Goal: Task Accomplishment & Management: Manage account settings

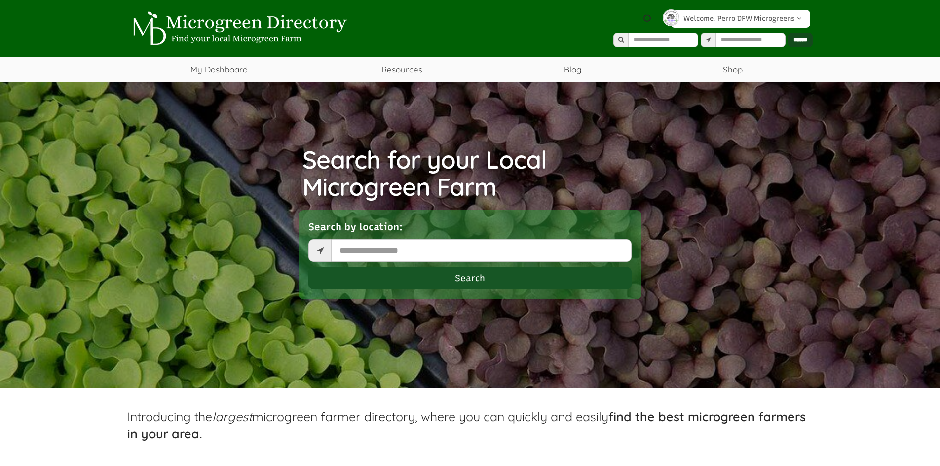
click at [748, 17] on link "Welcome, Perro DFW Microgreens" at bounding box center [741, 19] width 140 height 18
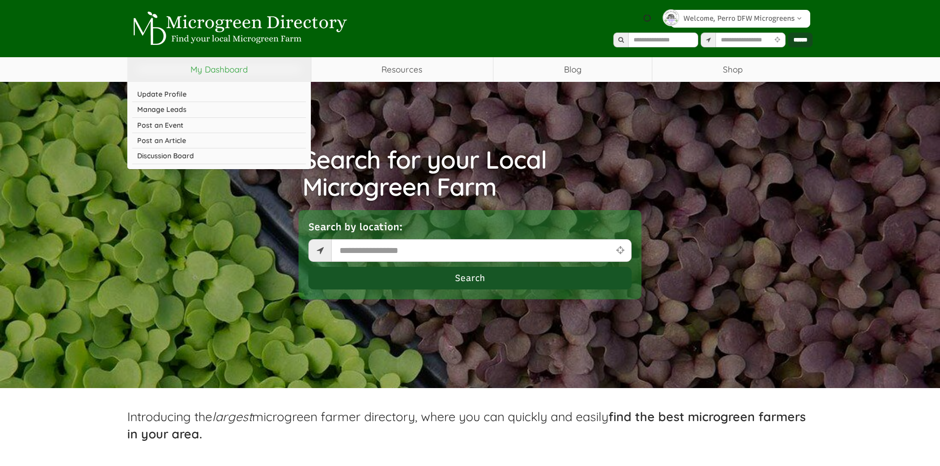
click at [213, 72] on link "My Dashboard" at bounding box center [219, 69] width 184 height 25
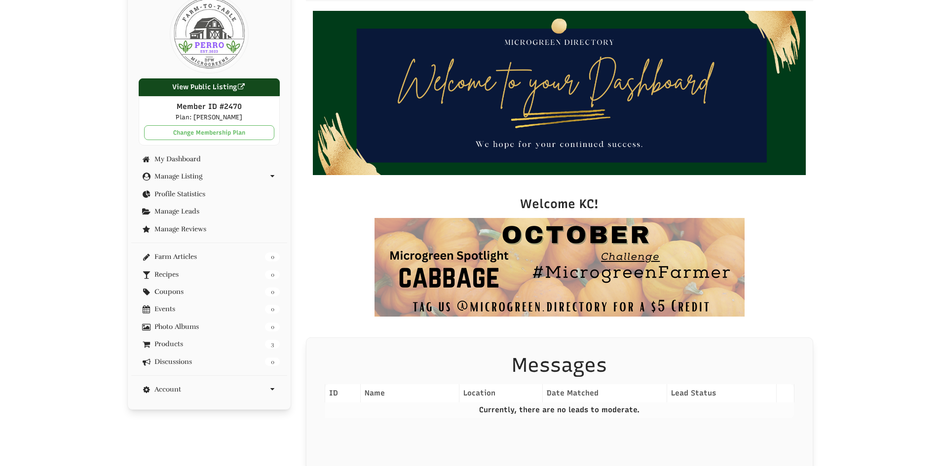
scroll to position [148, 0]
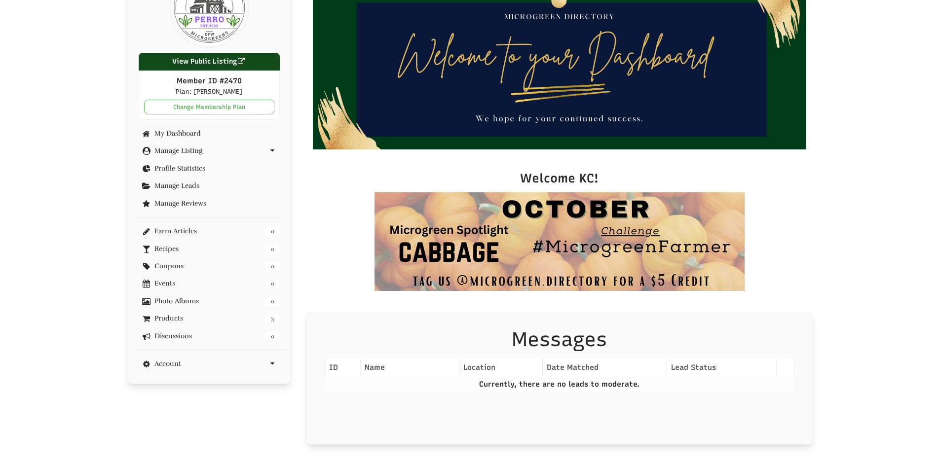
select select "Language Translate Widget"
click at [177, 172] on link "Profile Statistics" at bounding box center [210, 168] width 142 height 7
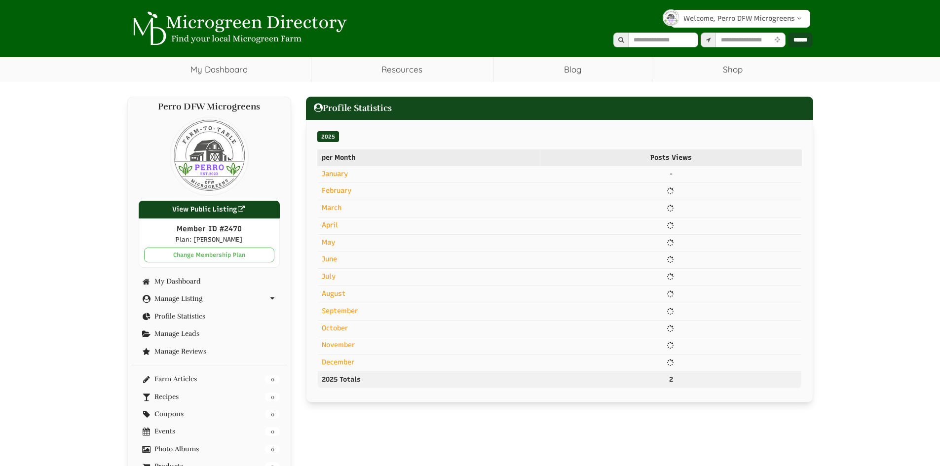
select select "Language Translate Widget"
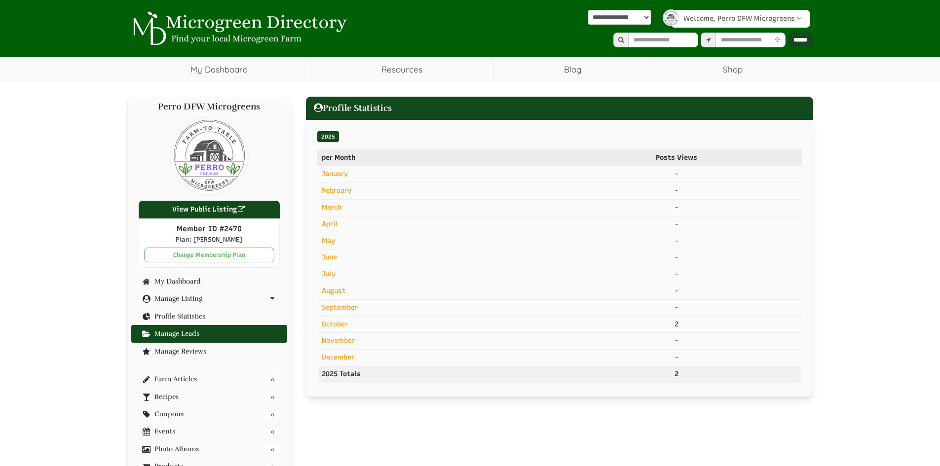
click at [176, 336] on link "Manage Leads" at bounding box center [210, 333] width 142 height 7
